Goal: Obtain resource: Obtain resource

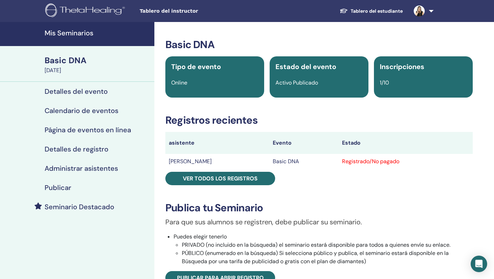
click at [359, 13] on link "Tablero del estudiante" at bounding box center [371, 11] width 74 height 13
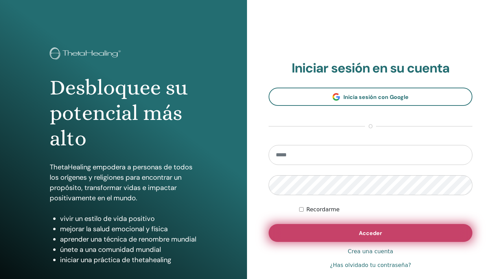
type input "**********"
click at [365, 231] on span "Acceder" at bounding box center [370, 232] width 23 height 7
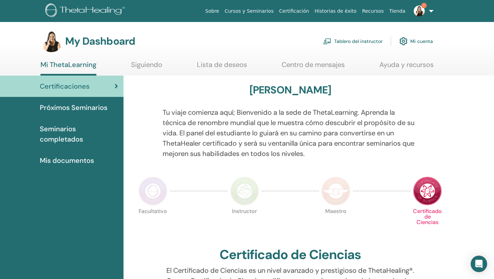
click at [421, 8] on img at bounding box center [419, 10] width 11 height 11
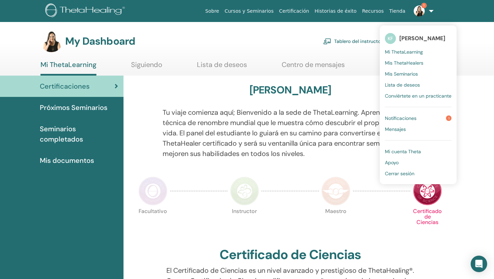
click at [405, 117] on span "Notificaciones" at bounding box center [401, 118] width 32 height 6
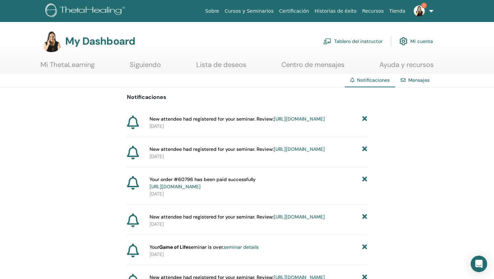
click at [375, 41] on link "Tablero del instructor" at bounding box center [352, 41] width 59 height 15
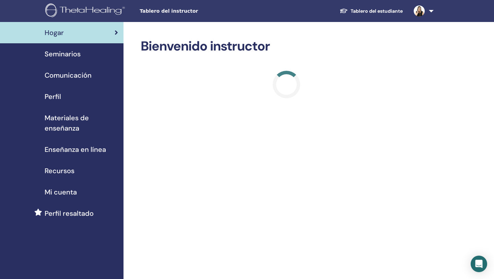
click at [59, 128] on span "Materiales de enseñanza" at bounding box center [81, 123] width 73 height 21
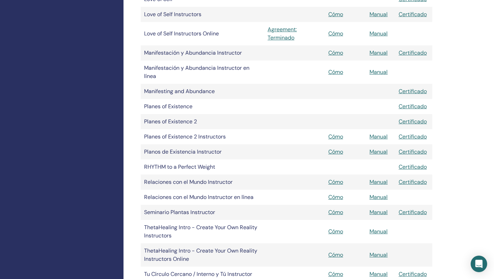
scroll to position [653, 0]
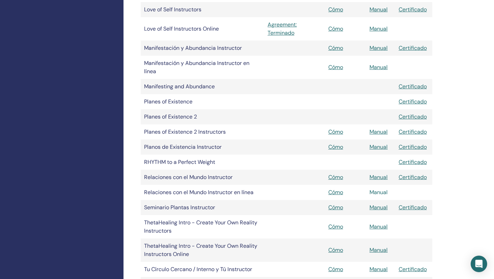
click at [377, 192] on link "Manual" at bounding box center [378, 191] width 18 height 7
